Goal: Information Seeking & Learning: Learn about a topic

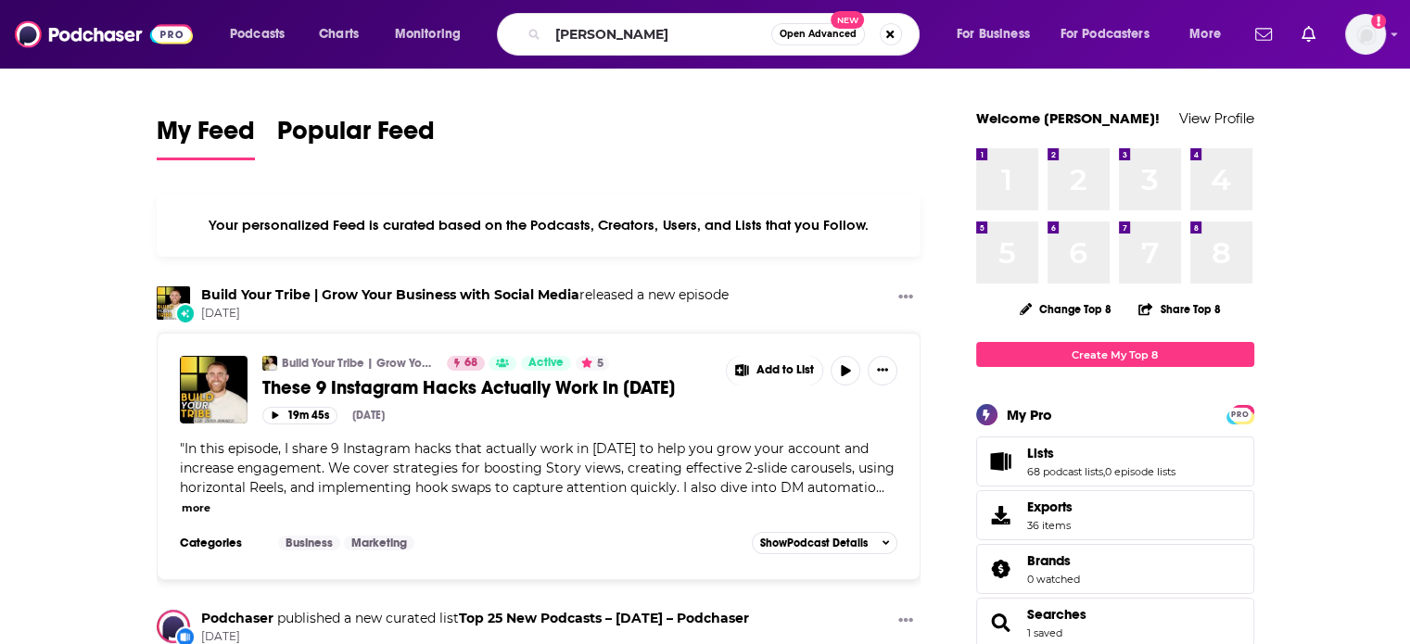
type input "[PERSON_NAME]"
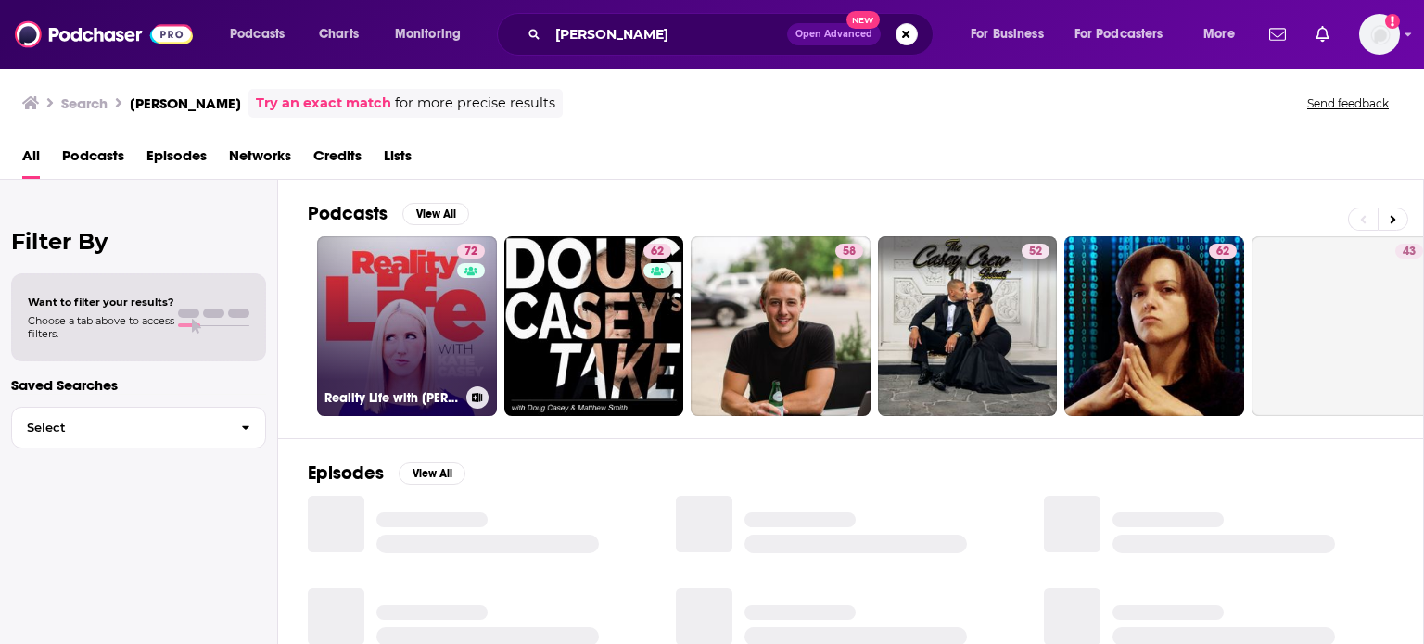
click at [434, 333] on link "72 Reality Life with [PERSON_NAME]" at bounding box center [407, 326] width 180 height 180
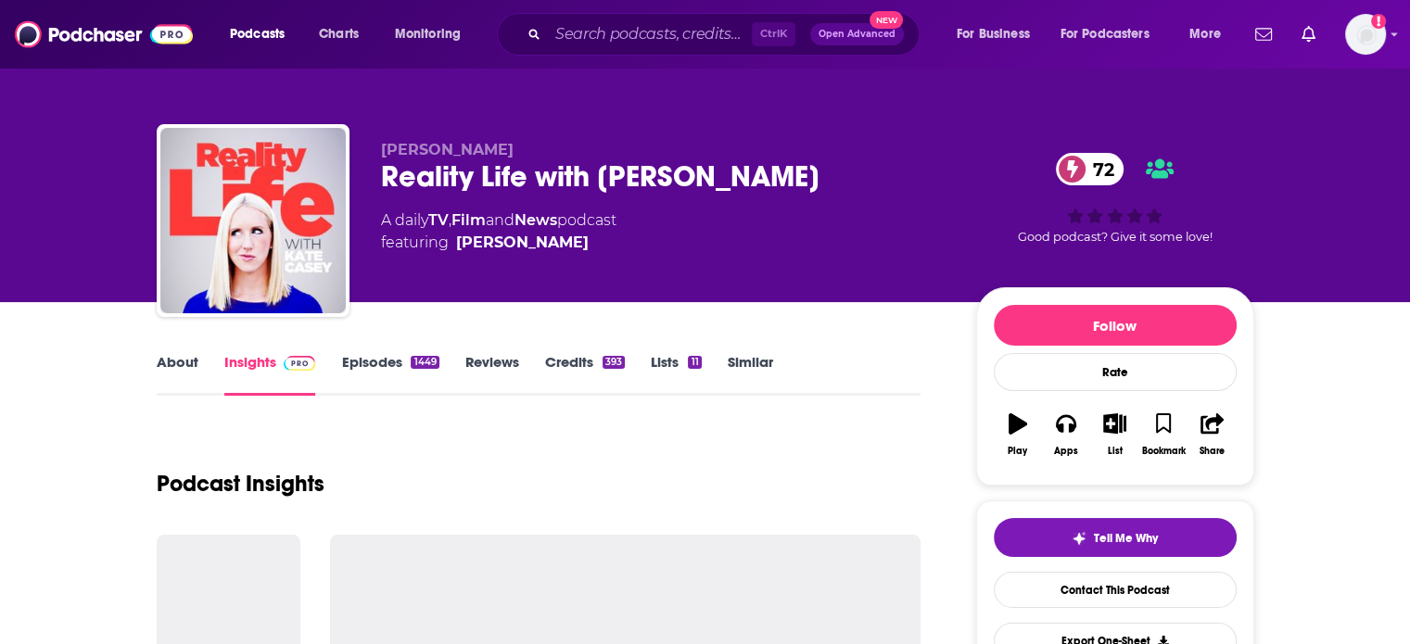
click at [168, 363] on link "About" at bounding box center [178, 374] width 42 height 43
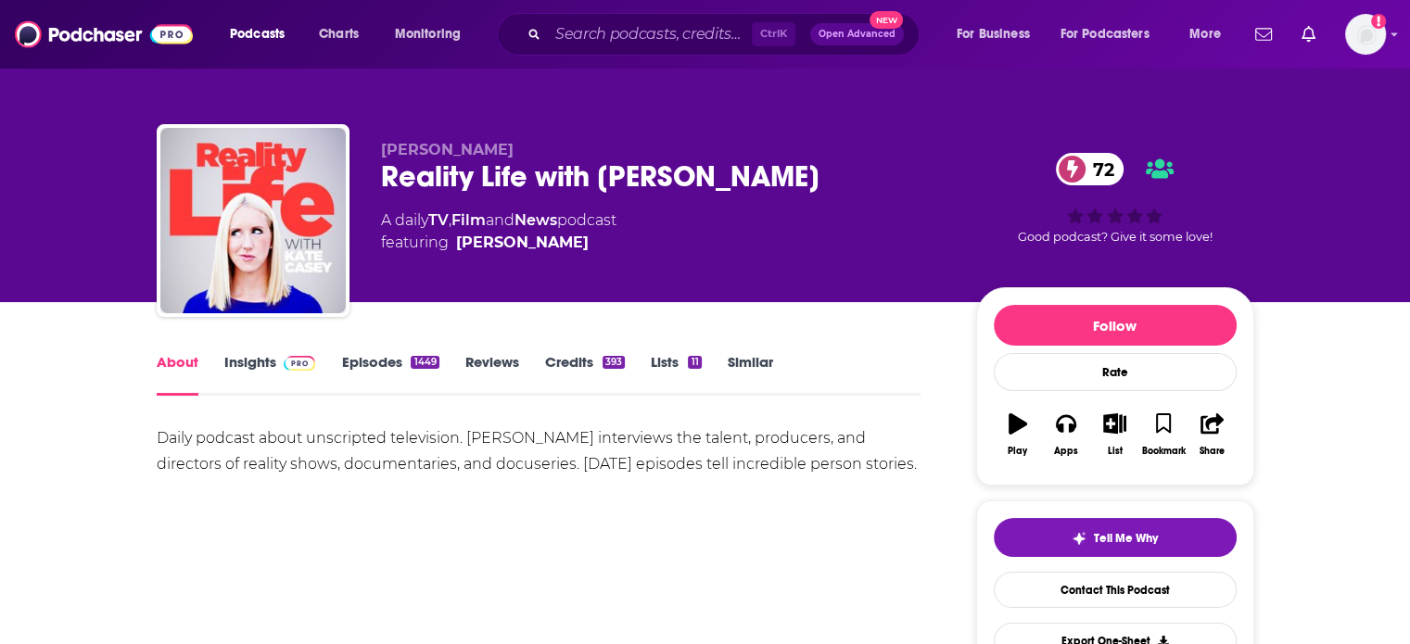
click at [387, 434] on div "Daily podcast about unscripted television. [PERSON_NAME] interviews the talent,…" at bounding box center [539, 452] width 765 height 52
click at [386, 434] on div "Daily podcast about unscripted television. [PERSON_NAME] interviews the talent,…" at bounding box center [539, 452] width 765 height 52
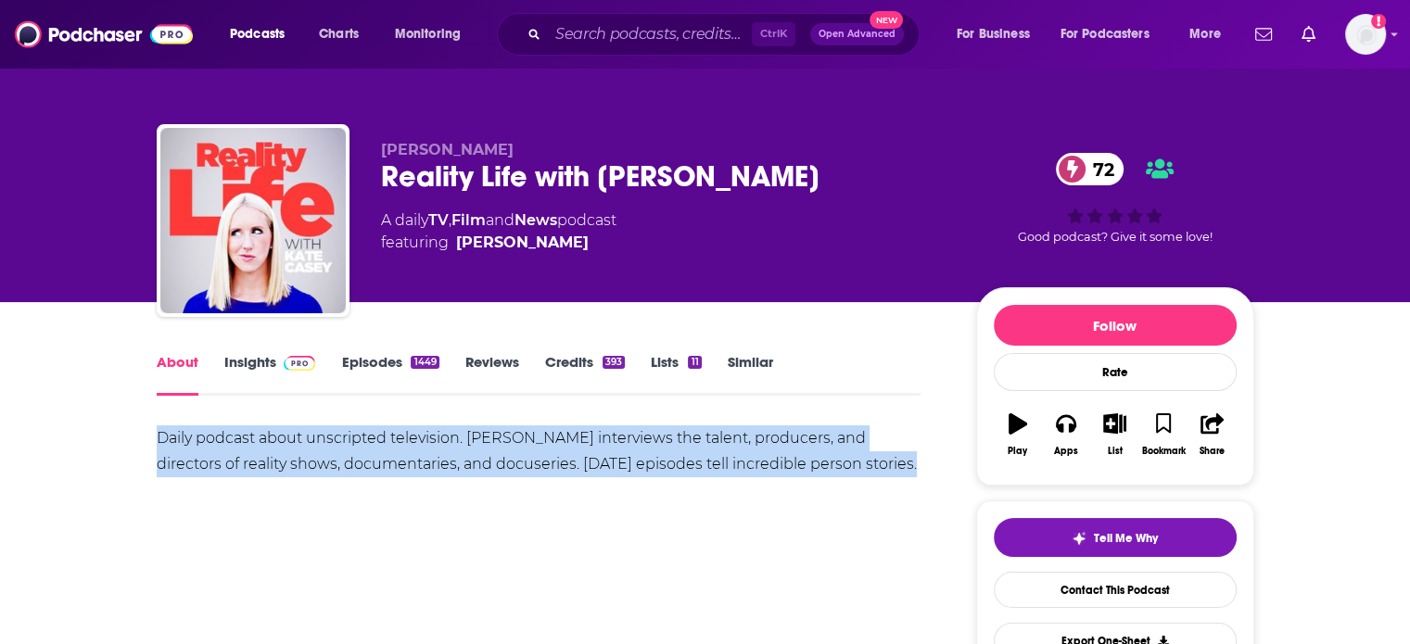
click at [386, 434] on div "Daily podcast about unscripted television. [PERSON_NAME] interviews the talent,…" at bounding box center [539, 452] width 765 height 52
copy div "Daily podcast about unscripted television. [PERSON_NAME] interviews the talent,…"
